Goal: Book appointment/travel/reservation

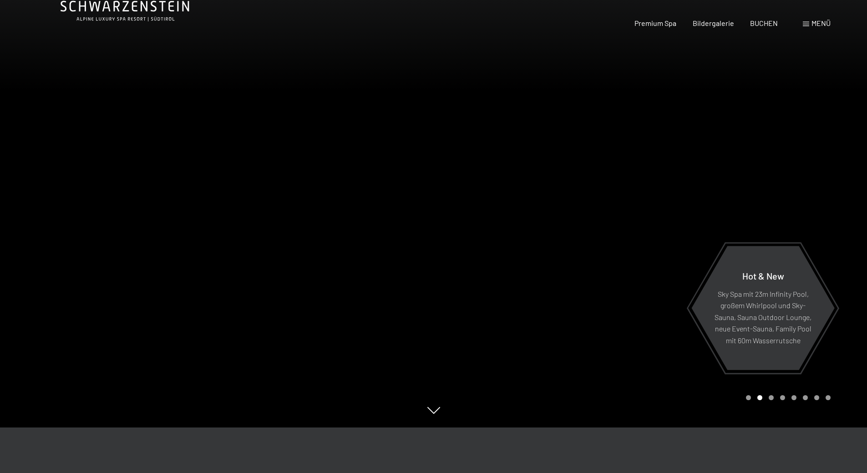
scroll to position [45, 0]
click at [822, 20] on span "Menü" at bounding box center [820, 23] width 19 height 9
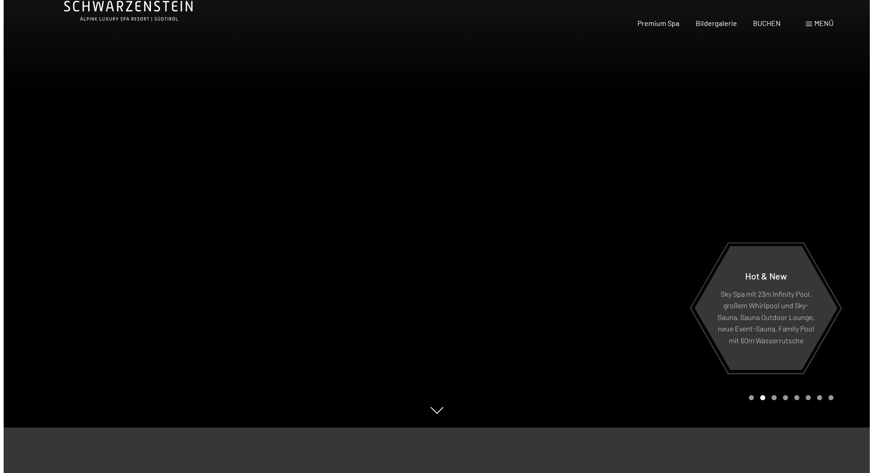
scroll to position [0, 0]
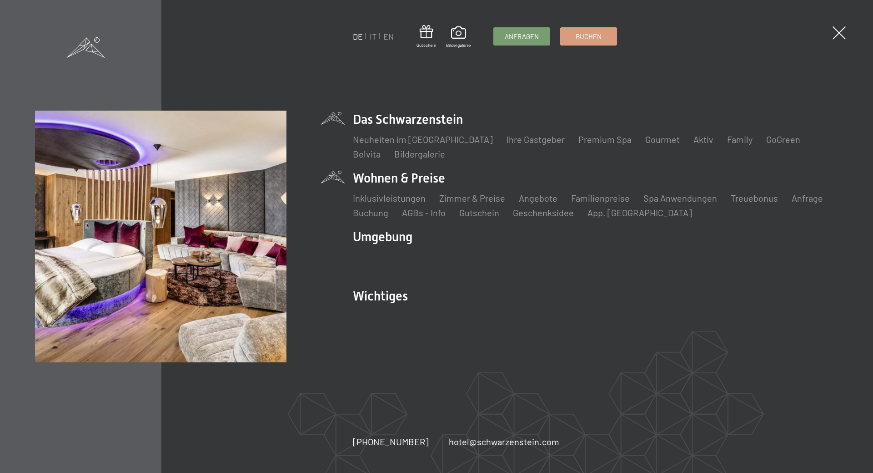
click at [432, 175] on li "Wohnen & Preise Inklusivleistungen Zimmer & Preise Liste Angebote Liste Familie…" at bounding box center [595, 194] width 485 height 50
click at [493, 198] on link "Zimmer & Preise" at bounding box center [472, 197] width 66 height 11
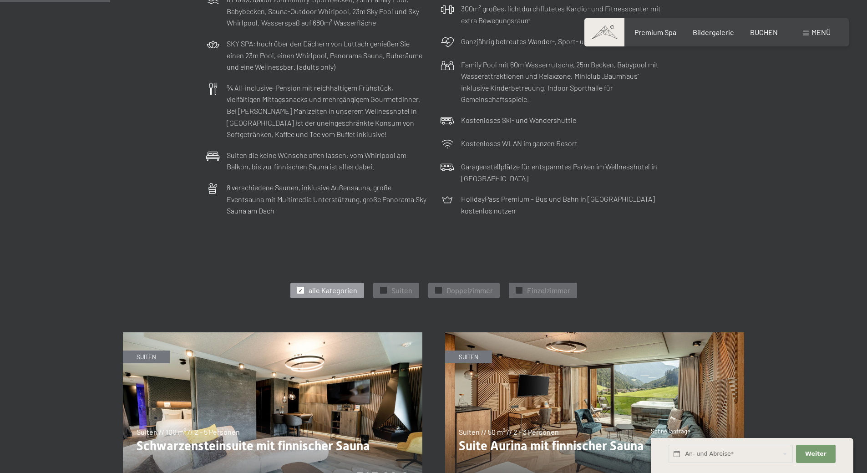
scroll to position [364, 0]
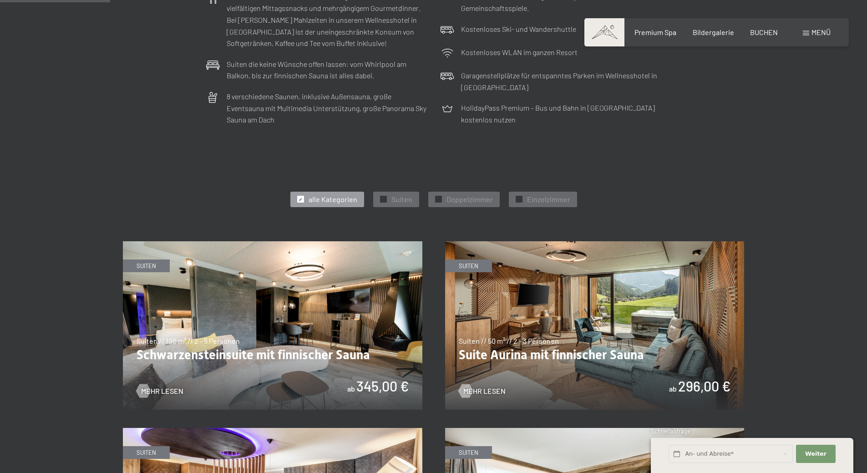
click at [656, 341] on img at bounding box center [594, 325] width 299 height 168
